Goal: Transaction & Acquisition: Purchase product/service

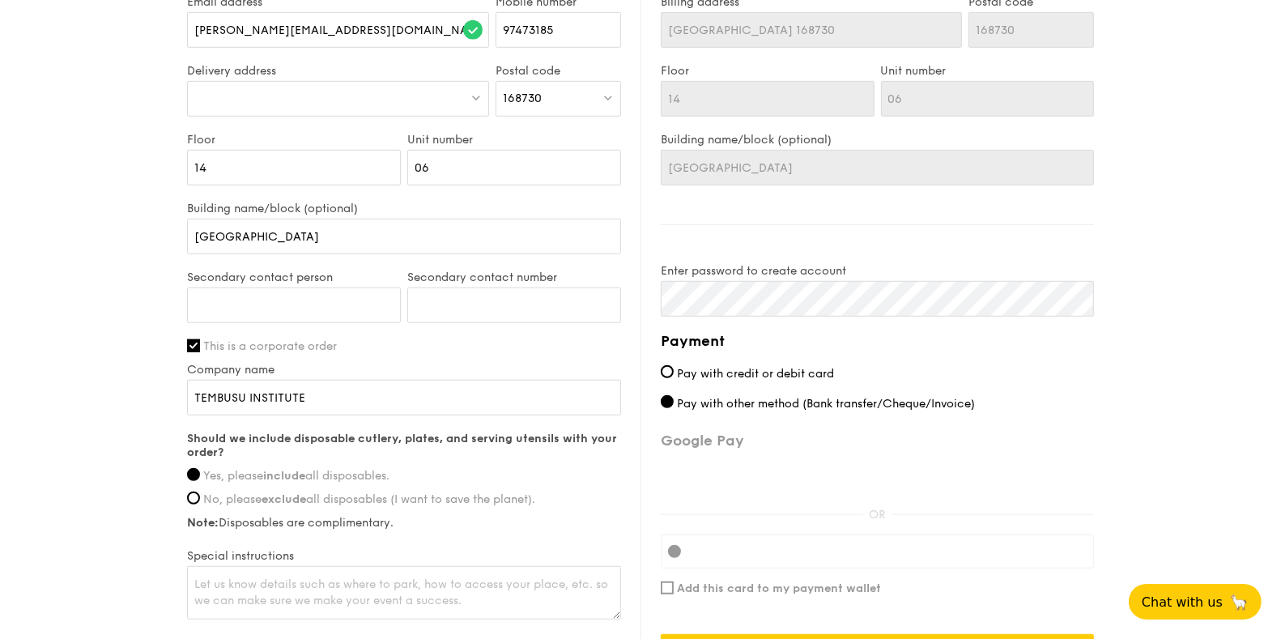
scroll to position [953, 0]
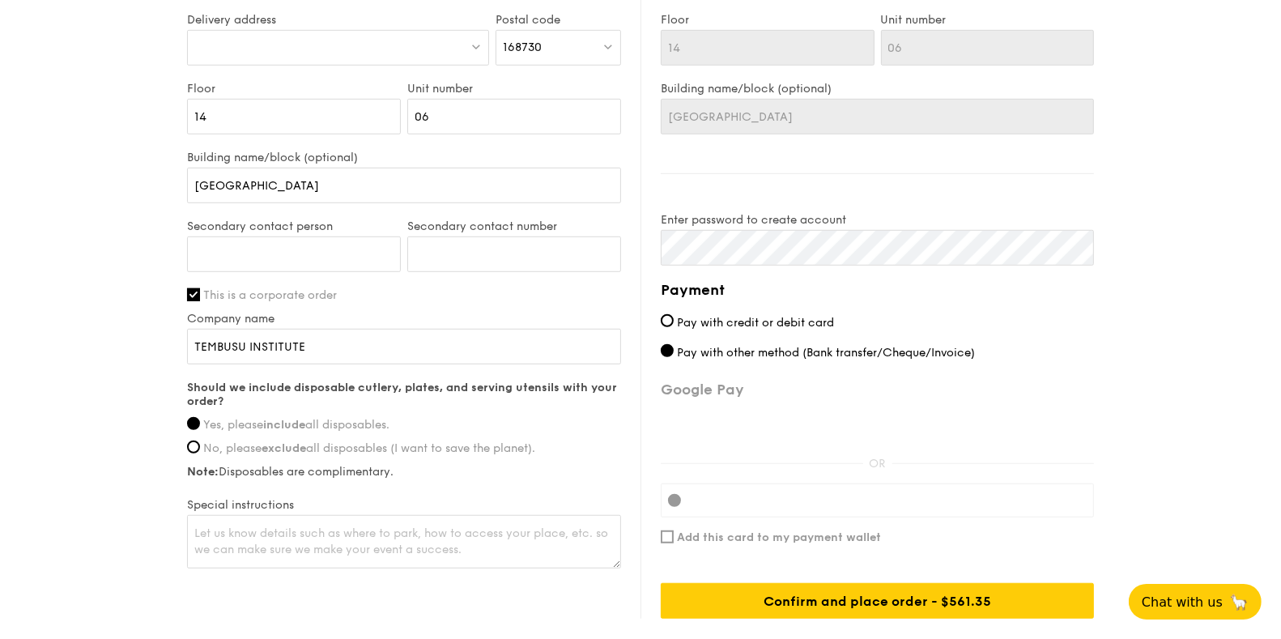
click at [347, 368] on div "Company name TEMBUSU INSTITUTE" at bounding box center [404, 346] width 434 height 69
click at [347, 329] on input "TEMBUSU INSTITUTE" at bounding box center [404, 347] width 434 height 36
click at [345, 335] on input "TEMBUSU INSTITUTE" at bounding box center [404, 347] width 434 height 36
click at [393, 365] on div "Company name TEMBUSU INSTITUTE" at bounding box center [404, 346] width 434 height 69
click at [389, 348] on input "TEMBUSU INSTITUTE" at bounding box center [404, 347] width 434 height 36
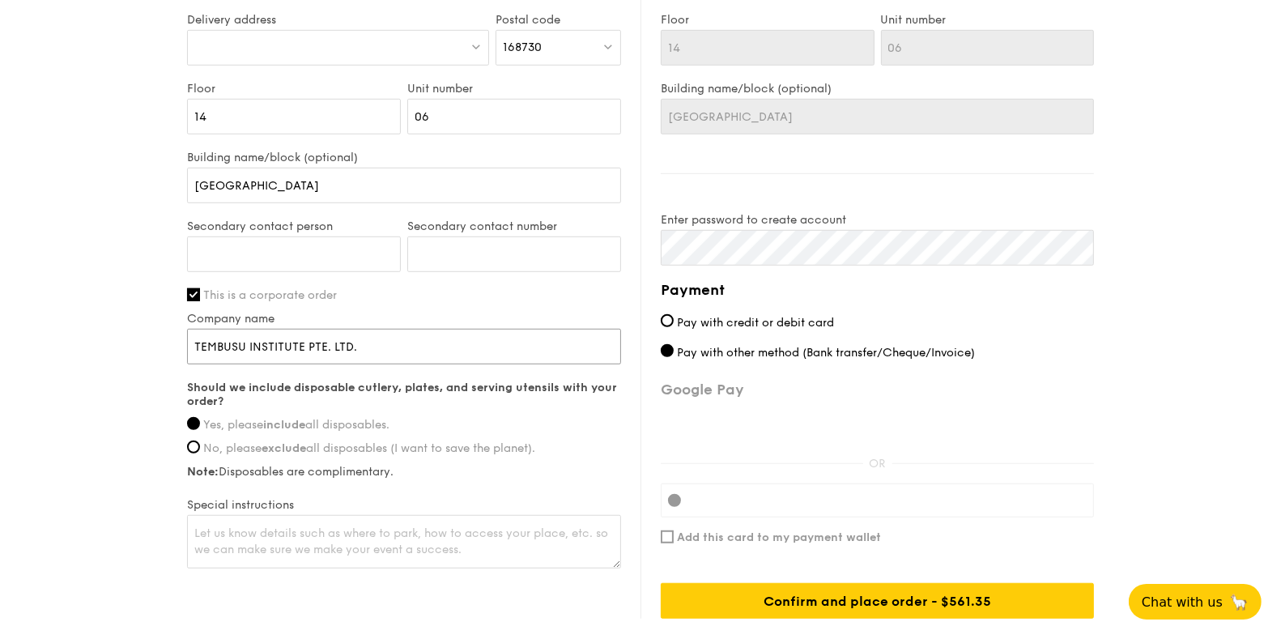
type input "TEMBUSU INSTITUTE PTE. LTD."
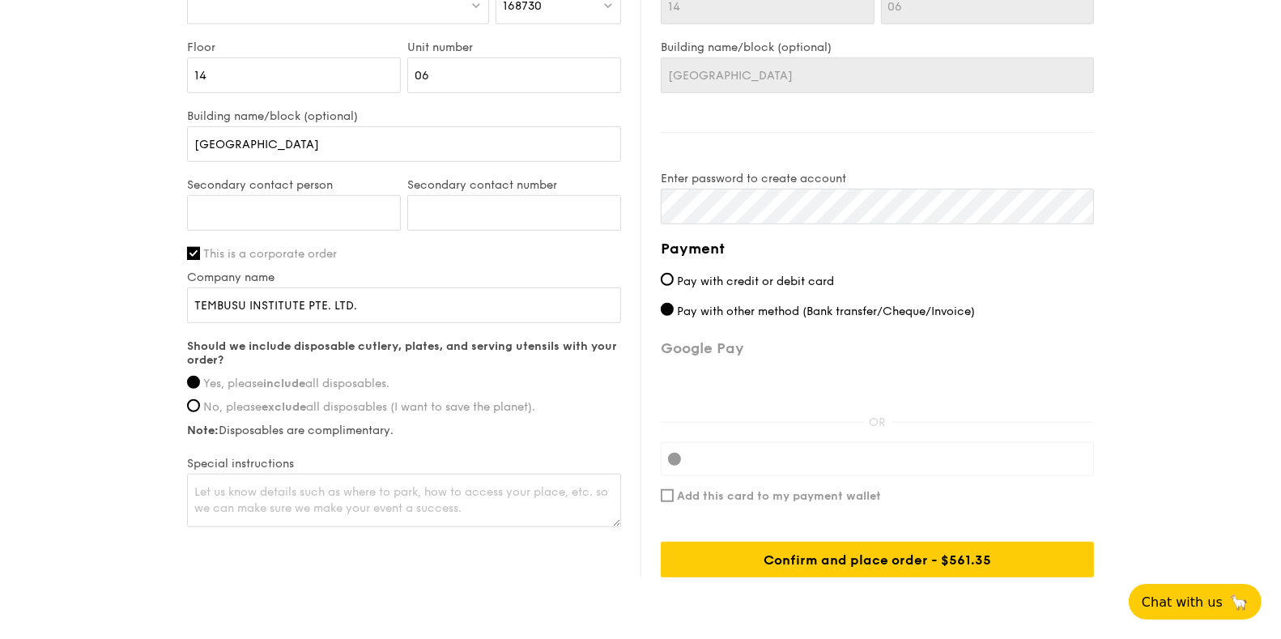
scroll to position [996, 0]
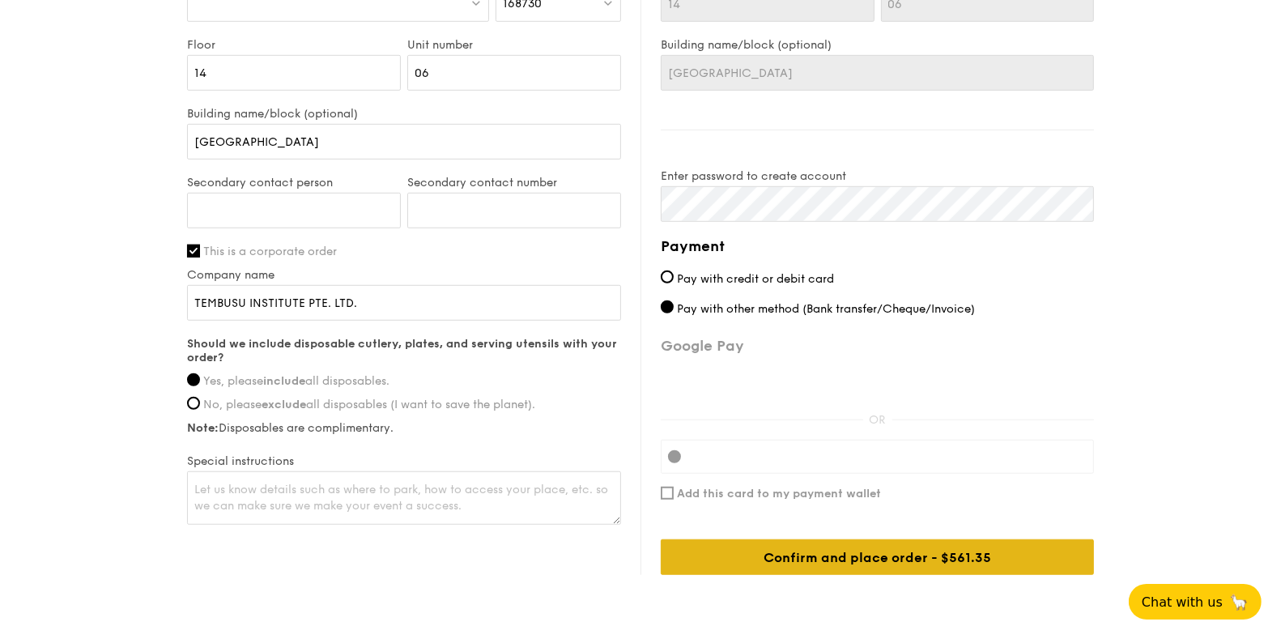
click at [897, 548] on div "Confirm and place order - $561.35" at bounding box center [877, 557] width 433 height 36
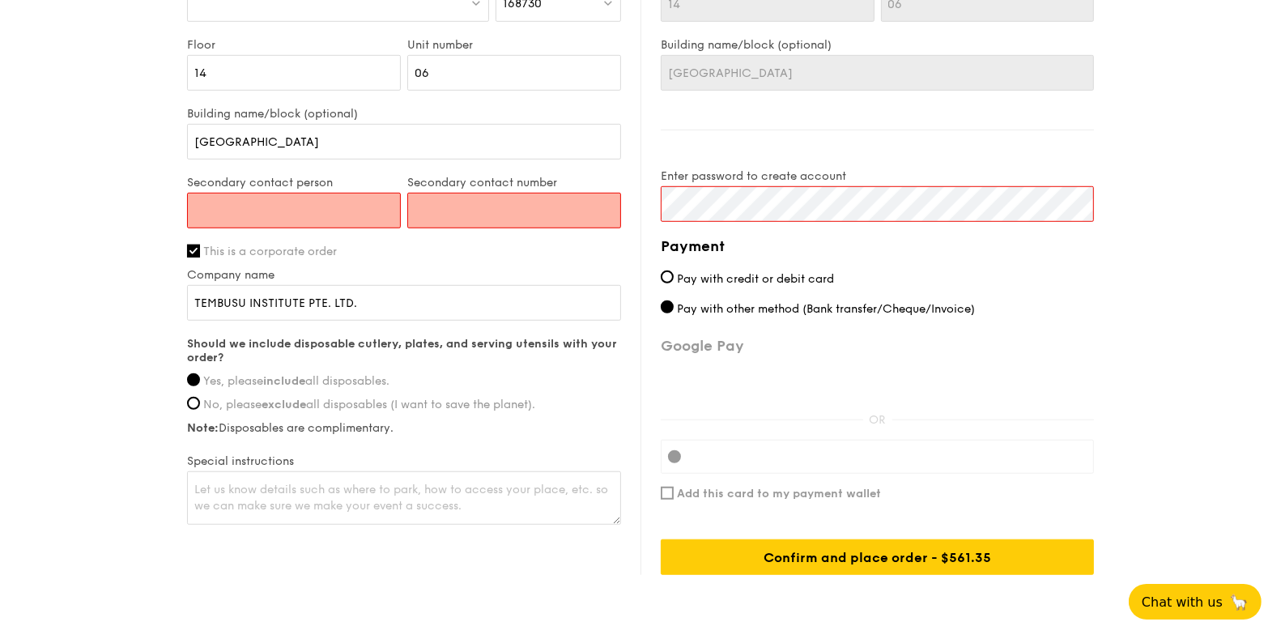
click at [299, 210] on input "Secondary contact person" at bounding box center [294, 211] width 214 height 36
type input "[PERSON_NAME]"
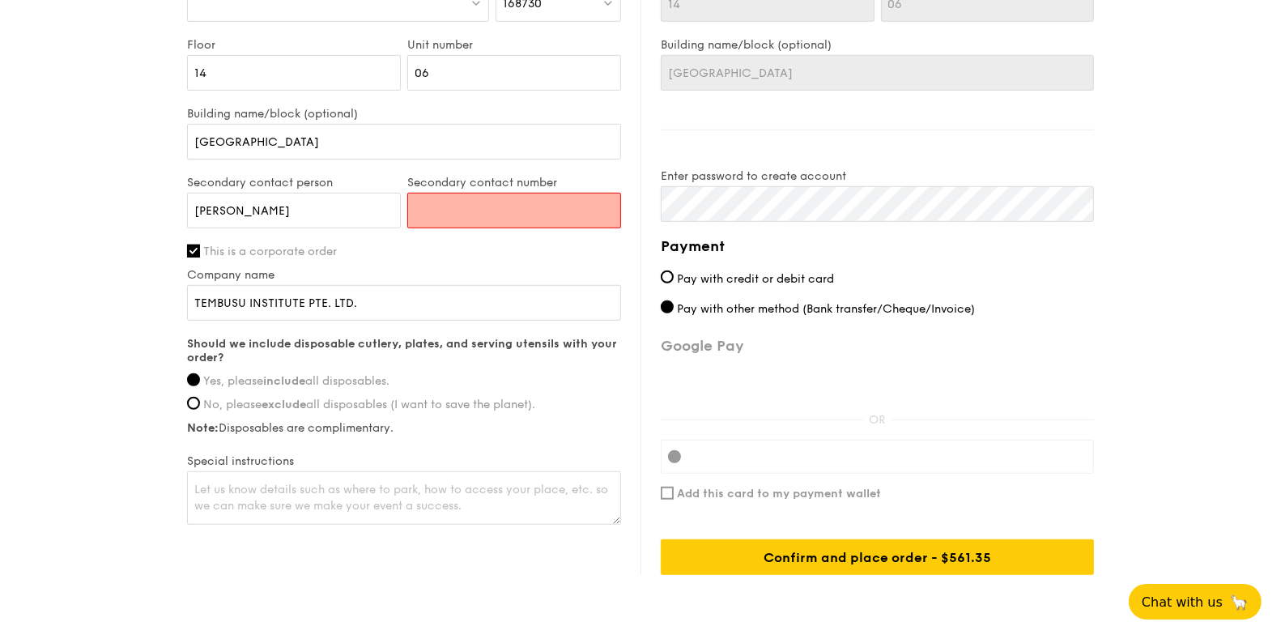
click at [441, 205] on input "Secondary contact number" at bounding box center [514, 211] width 214 height 36
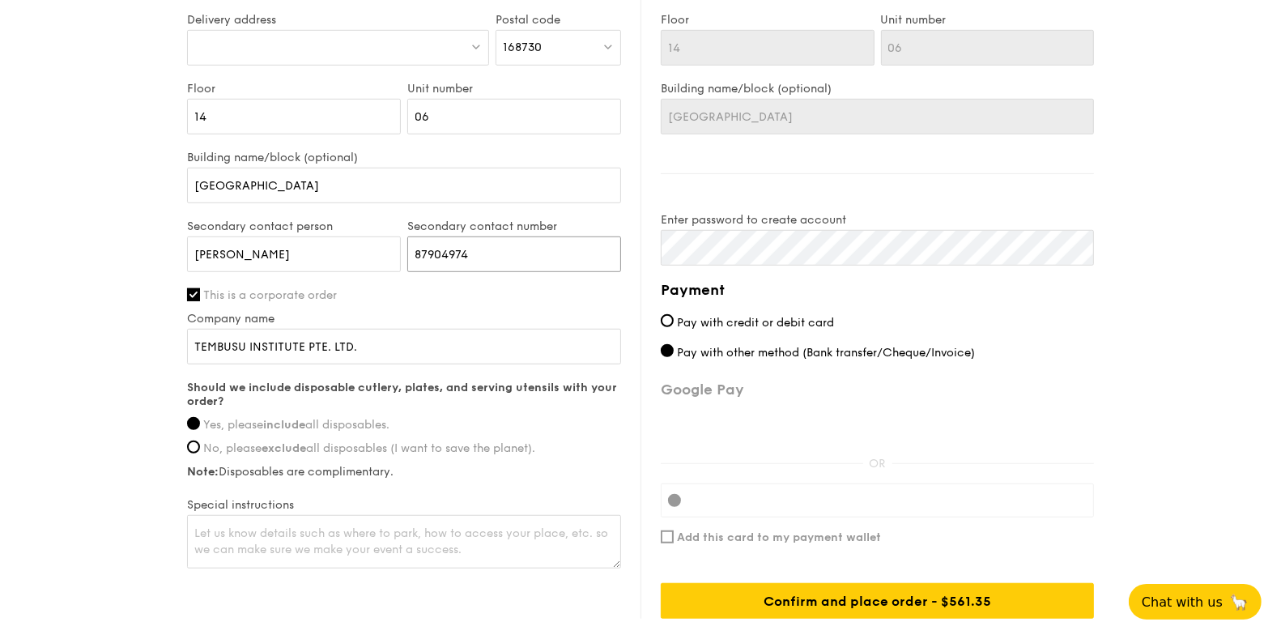
scroll to position [959, 0]
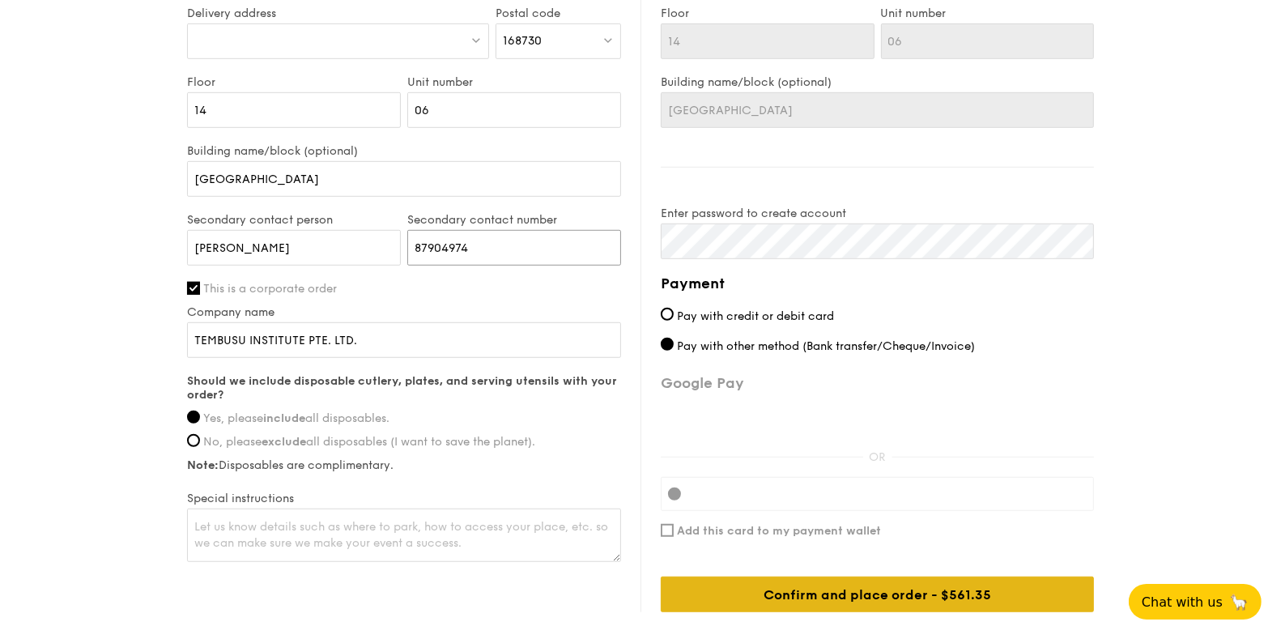
type input "87904974"
click at [756, 591] on div "Confirm and place order - $561.35" at bounding box center [877, 595] width 433 height 36
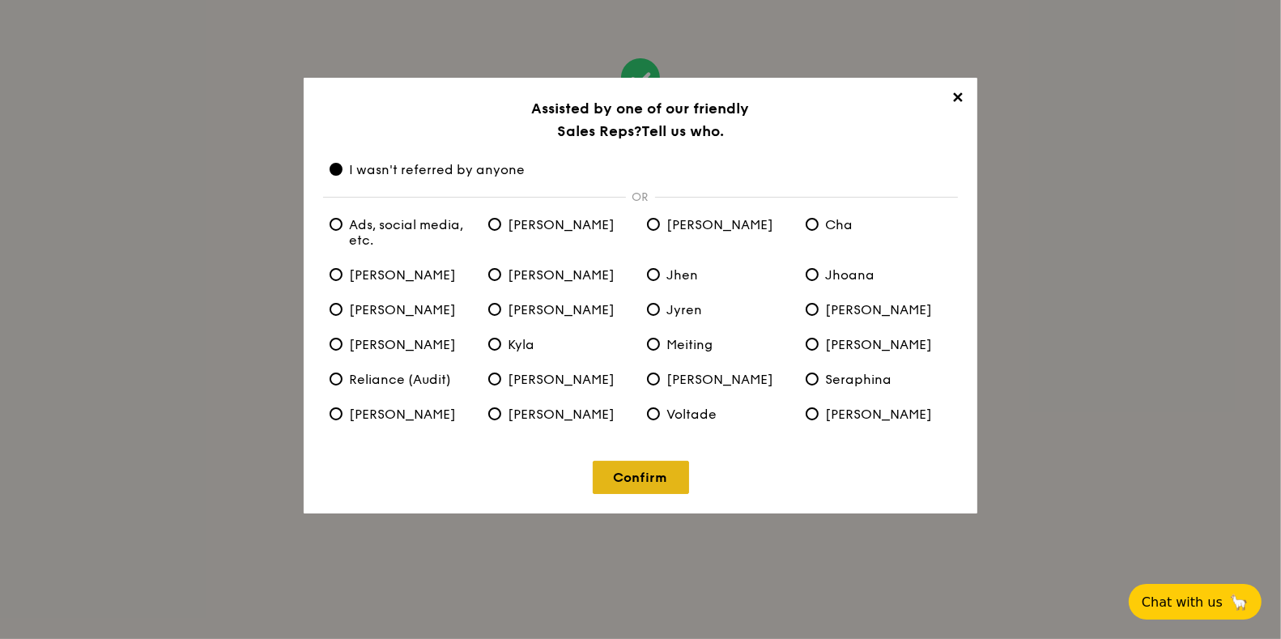
click at [631, 473] on link "Confirm" at bounding box center [641, 477] width 96 height 33
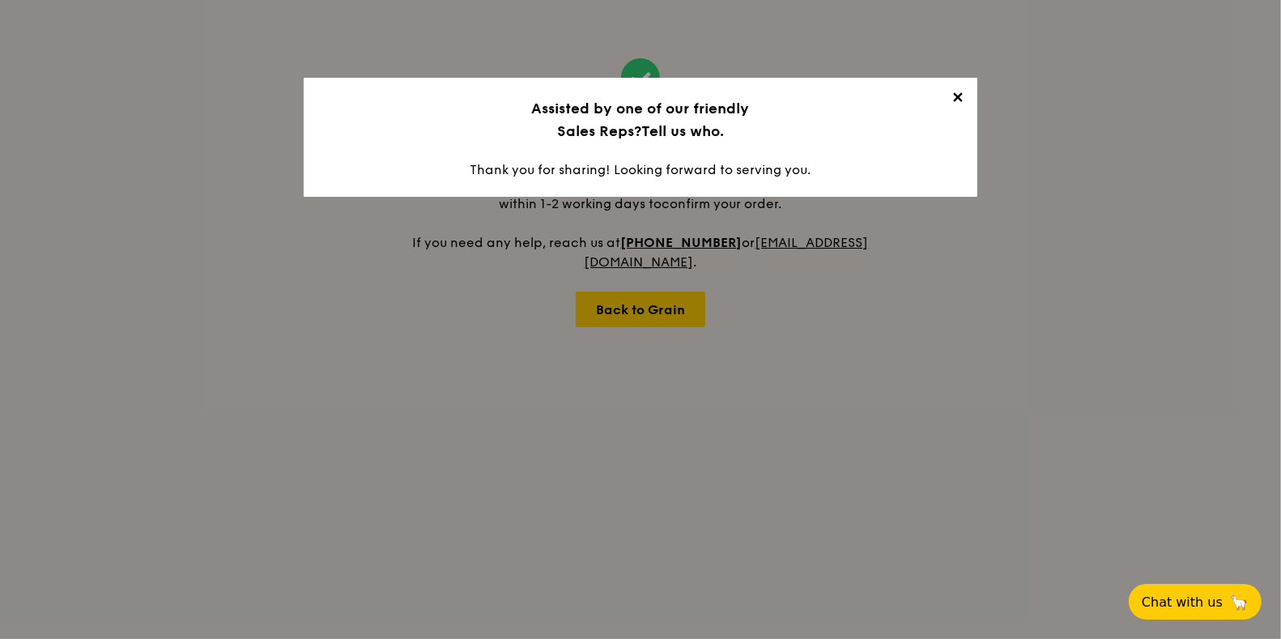
click at [957, 93] on span "✕" at bounding box center [958, 100] width 23 height 23
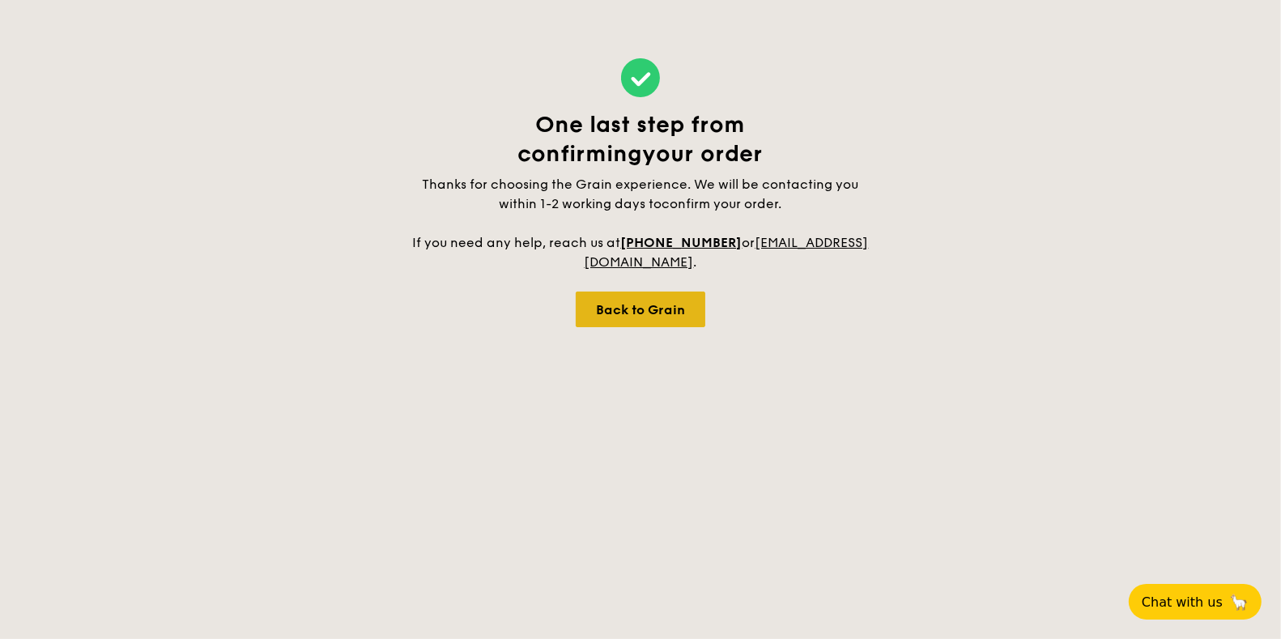
click at [650, 302] on div "Back to Grain" at bounding box center [641, 310] width 130 height 36
